Goal: Transaction & Acquisition: Book appointment/travel/reservation

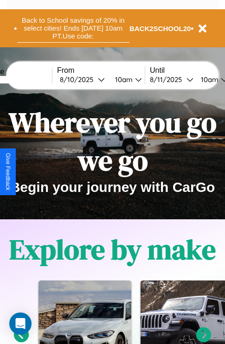
click at [73, 28] on button "Back to School savings of 20% in select cities! Ends 9/1 at 10am PT. Use code:" at bounding box center [73, 28] width 112 height 29
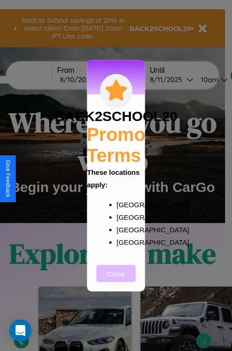
click at [116, 280] on button "Close" at bounding box center [116, 273] width 39 height 17
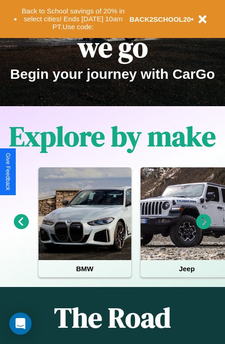
scroll to position [143, 0]
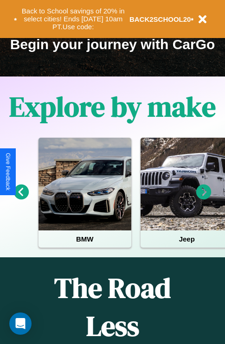
click at [204, 199] on icon at bounding box center [203, 192] width 15 height 15
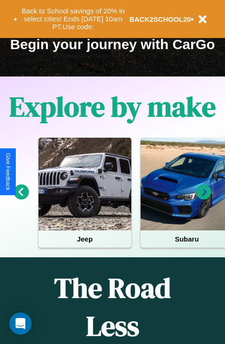
click at [21, 199] on icon at bounding box center [21, 192] width 15 height 15
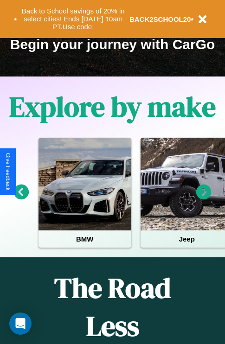
click at [21, 199] on icon at bounding box center [21, 192] width 15 height 15
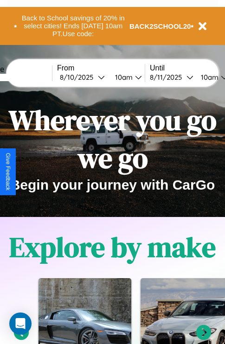
scroll to position [0, 0]
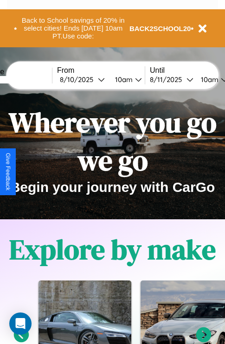
click at [31, 79] on input "text" at bounding box center [17, 79] width 70 height 7
type input "**********"
click at [94, 79] on div "8 / 10 / 2025" at bounding box center [79, 79] width 38 height 9
select select "*"
select select "****"
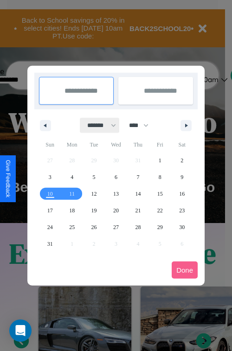
click at [97, 125] on select "******* ******** ***** ***** *** **** **** ****** ********* ******* ******** **…" at bounding box center [99, 125] width 39 height 15
select select "*"
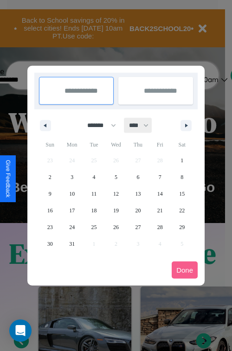
click at [143, 125] on select "**** **** **** **** **** **** **** **** **** **** **** **** **** **** **** ****…" at bounding box center [138, 125] width 28 height 15
select select "****"
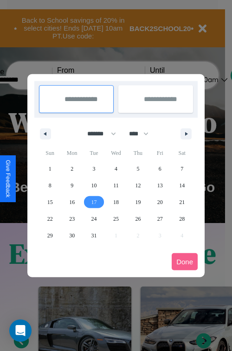
click at [94, 202] on span "17" at bounding box center [94, 202] width 6 height 17
type input "**********"
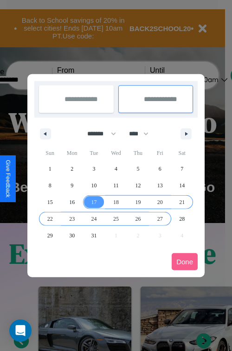
click at [160, 219] on span "27" at bounding box center [160, 219] width 6 height 17
type input "**********"
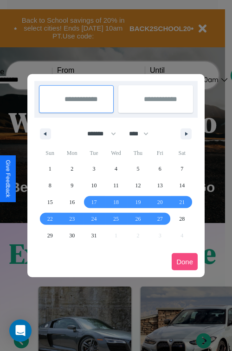
click at [185, 262] on button "Done" at bounding box center [185, 261] width 26 height 17
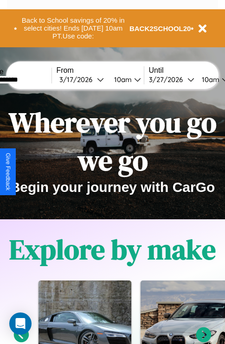
scroll to position [0, 34]
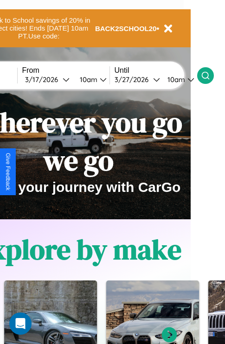
click at [210, 75] on icon at bounding box center [205, 75] width 9 height 9
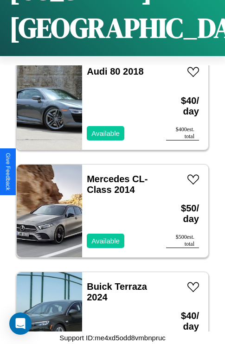
scroll to position [1434, 0]
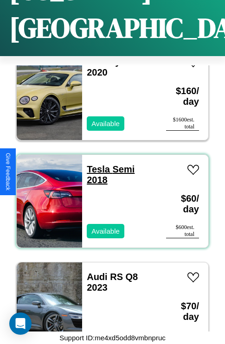
click at [96, 164] on link "Tesla Semi 2018" at bounding box center [111, 174] width 48 height 21
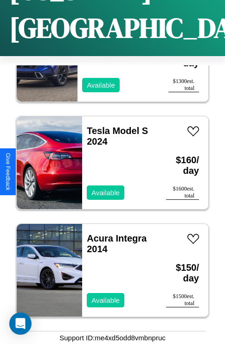
scroll to position [11014, 0]
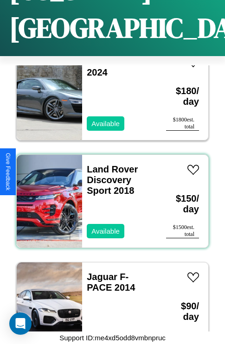
click at [109, 196] on div "Land Rover Discovery Sport 2018 Available" at bounding box center [119, 201] width 75 height 93
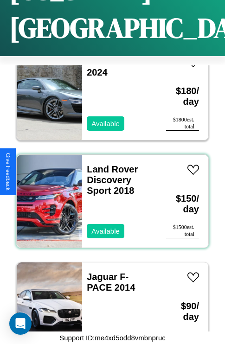
click at [109, 196] on div "Land Rover Discovery Sport 2018 Available" at bounding box center [119, 201] width 75 height 93
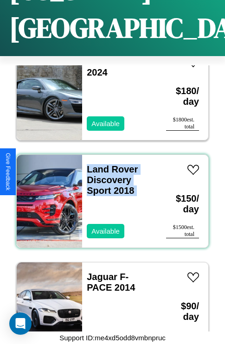
click at [109, 196] on div "Land Rover Discovery Sport 2018 Available" at bounding box center [119, 201] width 75 height 93
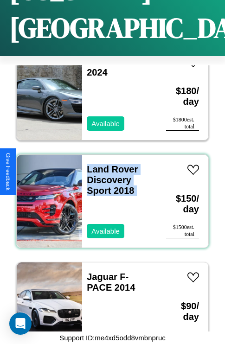
click at [109, 196] on div "Land Rover Discovery Sport 2018 Available" at bounding box center [119, 201] width 75 height 93
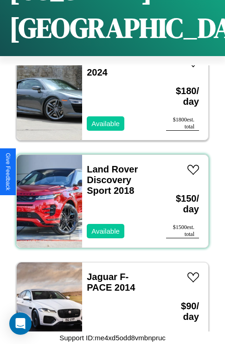
click at [109, 196] on div "Land Rover Discovery Sport 2018 Available" at bounding box center [119, 201] width 75 height 93
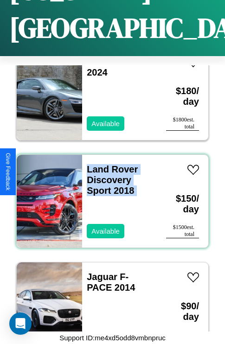
click at [109, 196] on div "Land Rover Discovery Sport 2018 Available" at bounding box center [119, 201] width 75 height 93
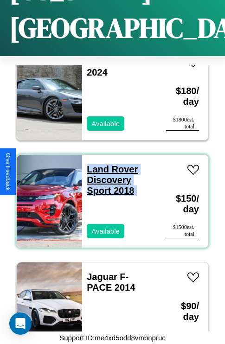
click at [109, 164] on link "Land Rover Discovery Sport 2018" at bounding box center [112, 180] width 51 height 32
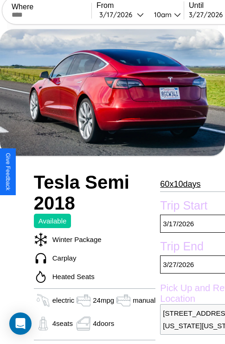
scroll to position [250, 0]
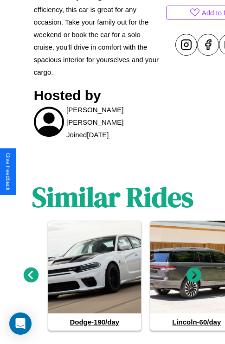
scroll to position [455, 0]
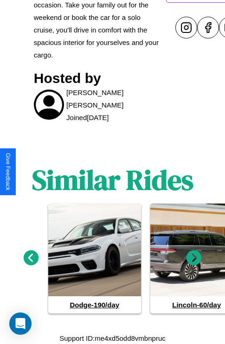
click at [194, 258] on icon at bounding box center [194, 257] width 15 height 15
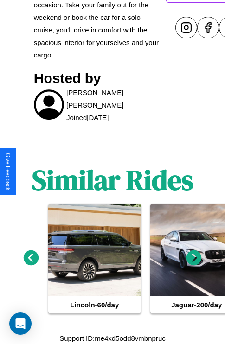
click at [194, 258] on icon at bounding box center [194, 257] width 15 height 15
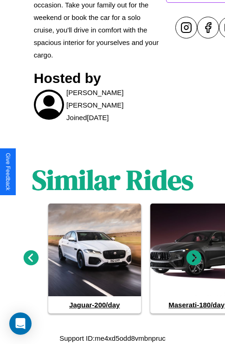
click at [31, 258] on icon at bounding box center [31, 257] width 15 height 15
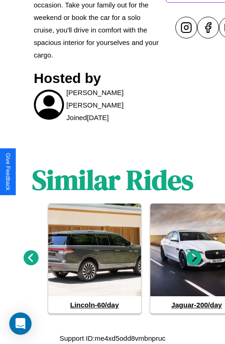
click at [31, 258] on icon at bounding box center [31, 257] width 15 height 15
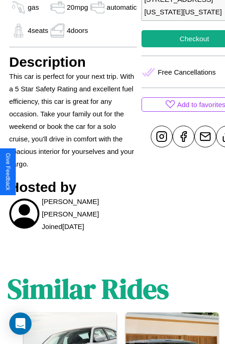
scroll to position [323, 30]
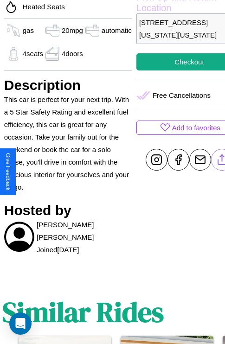
click at [222, 161] on line at bounding box center [222, 158] width 0 height 6
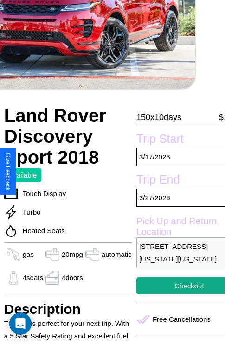
scroll to position [44, 30]
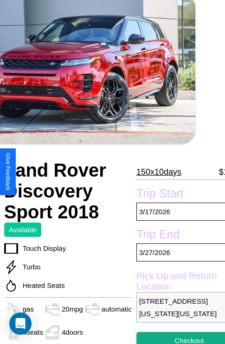
click at [154, 172] on p "150 x 10 days" at bounding box center [158, 172] width 45 height 15
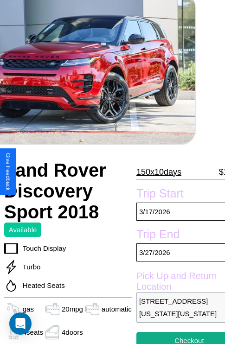
click at [154, 172] on p "150 x 10 days" at bounding box center [158, 172] width 45 height 15
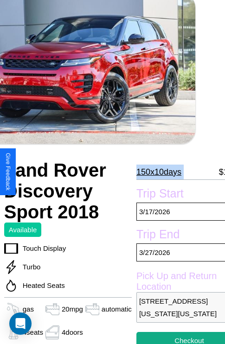
click at [154, 172] on p "150 x 10 days" at bounding box center [158, 172] width 45 height 15
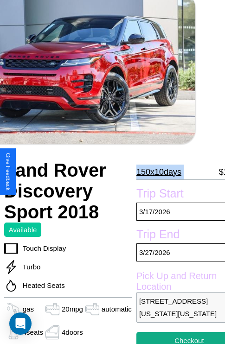
click at [154, 172] on p "150 x 10 days" at bounding box center [158, 172] width 45 height 15
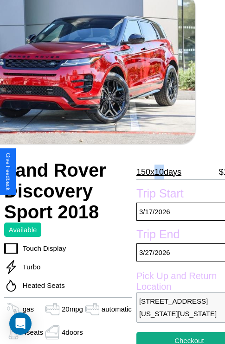
click at [154, 172] on p "150 x 10 days" at bounding box center [158, 172] width 45 height 15
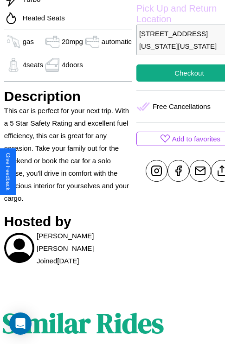
scroll to position [323, 30]
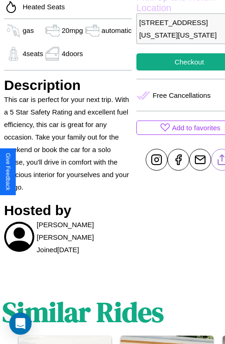
click at [222, 161] on line at bounding box center [222, 158] width 0 height 6
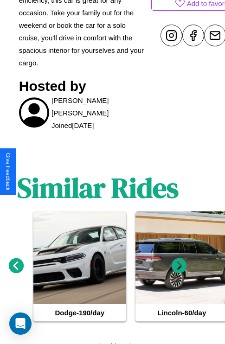
scroll to position [455, 14]
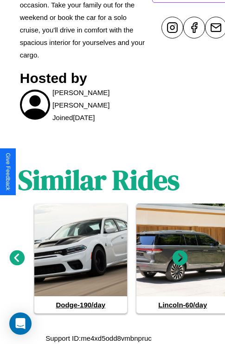
click at [180, 258] on icon at bounding box center [180, 257] width 15 height 15
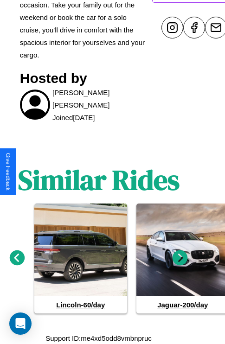
click at [180, 258] on icon at bounding box center [180, 257] width 15 height 15
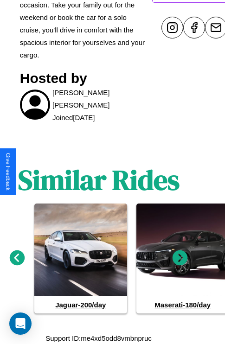
click at [180, 258] on icon at bounding box center [180, 257] width 15 height 15
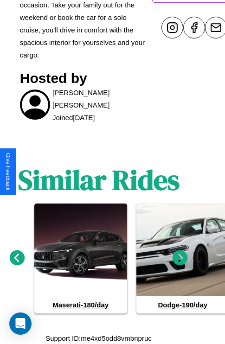
click at [180, 258] on icon at bounding box center [180, 257] width 15 height 15
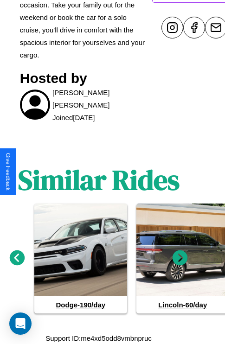
click at [17, 258] on icon at bounding box center [17, 257] width 15 height 15
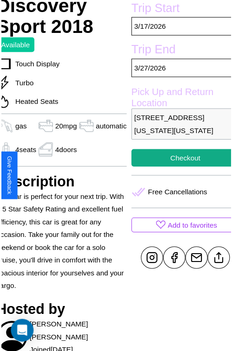
scroll to position [225, 39]
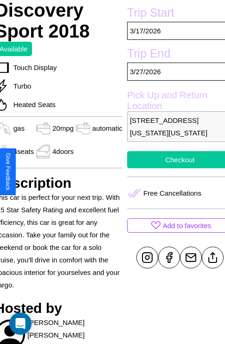
click at [172, 168] on button "Checkout" at bounding box center [180, 159] width 106 height 17
